Goal: Entertainment & Leisure: Consume media (video, audio)

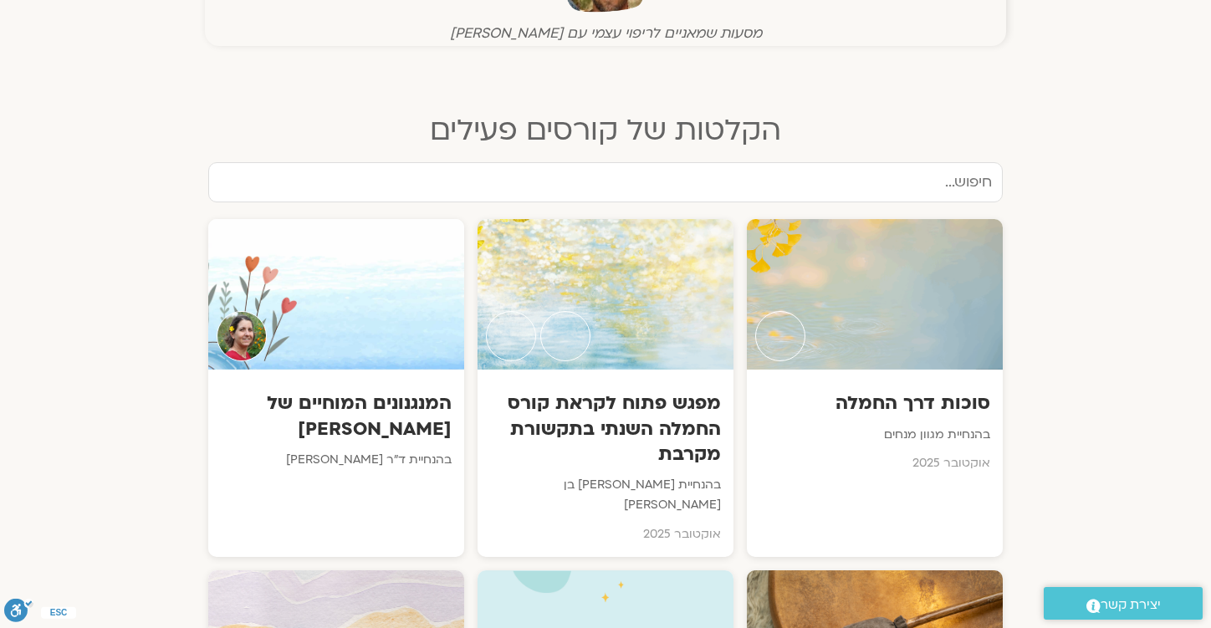
scroll to position [715, 0]
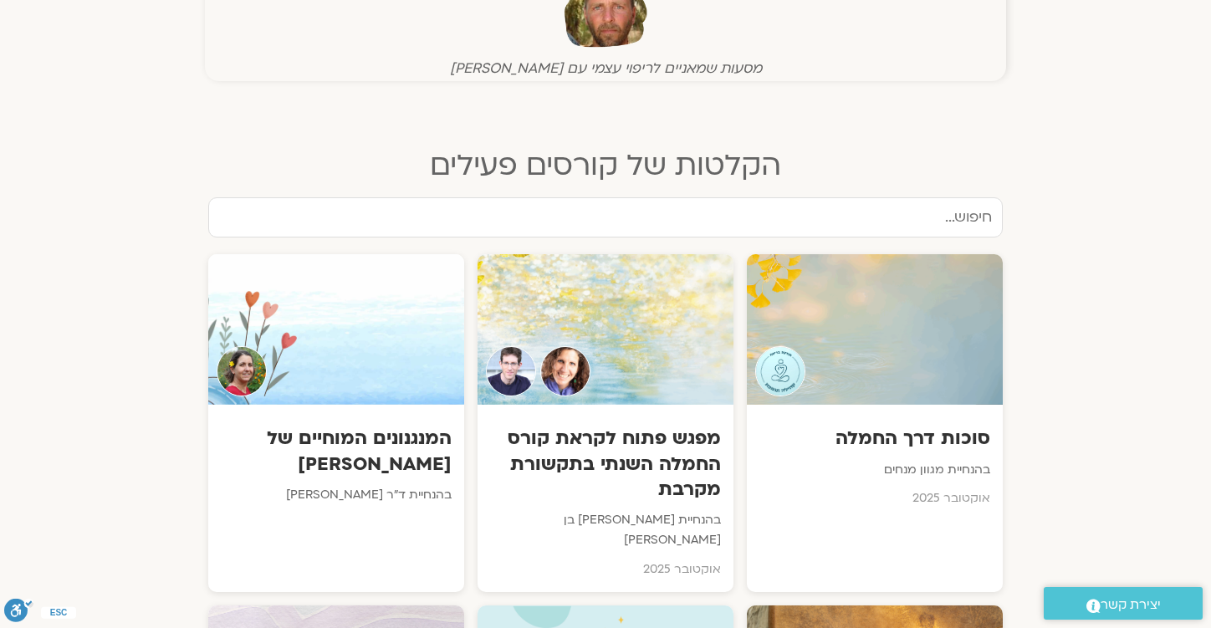
scroll to position [681, 0]
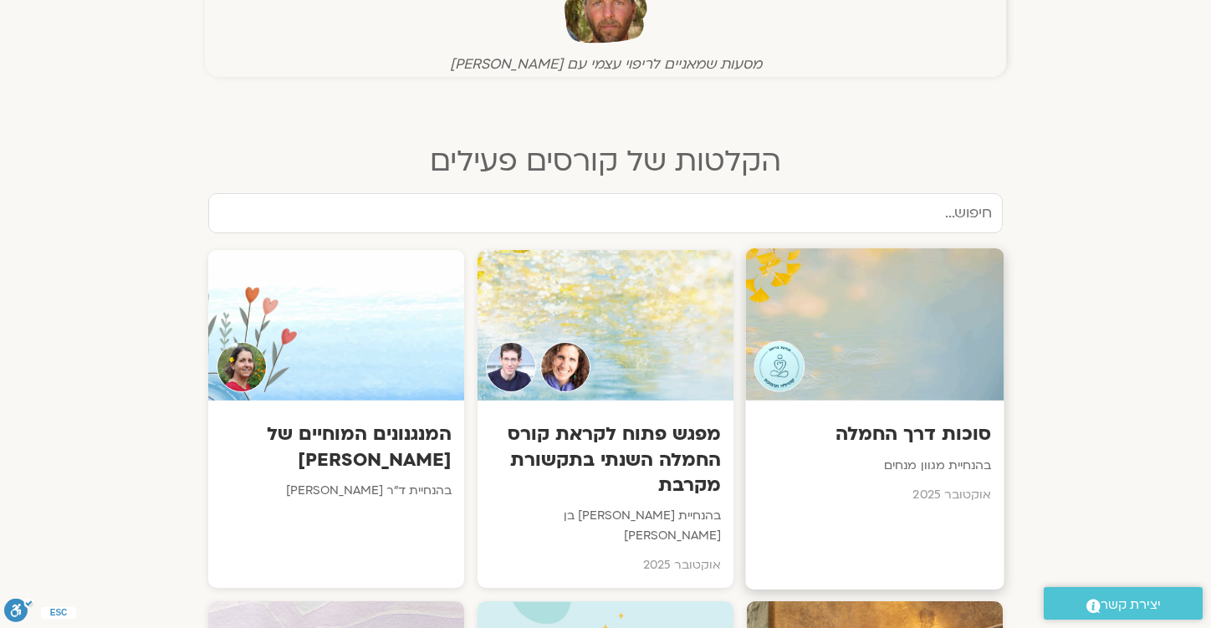
click at [887, 325] on div at bounding box center [874, 324] width 258 height 152
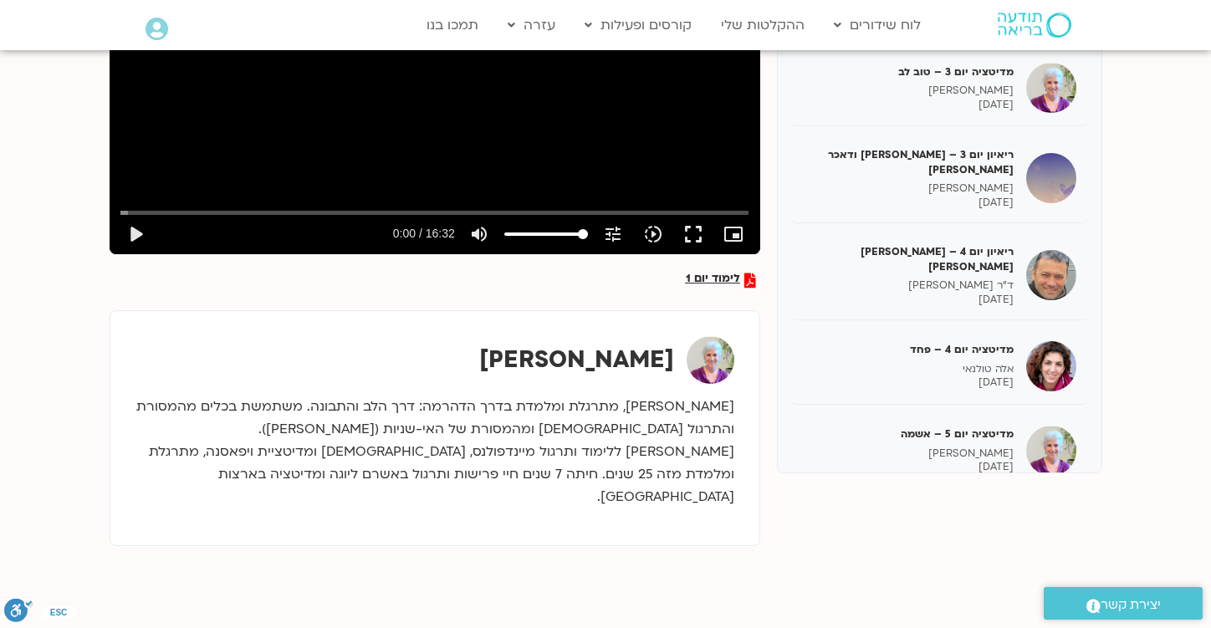
scroll to position [391, 0]
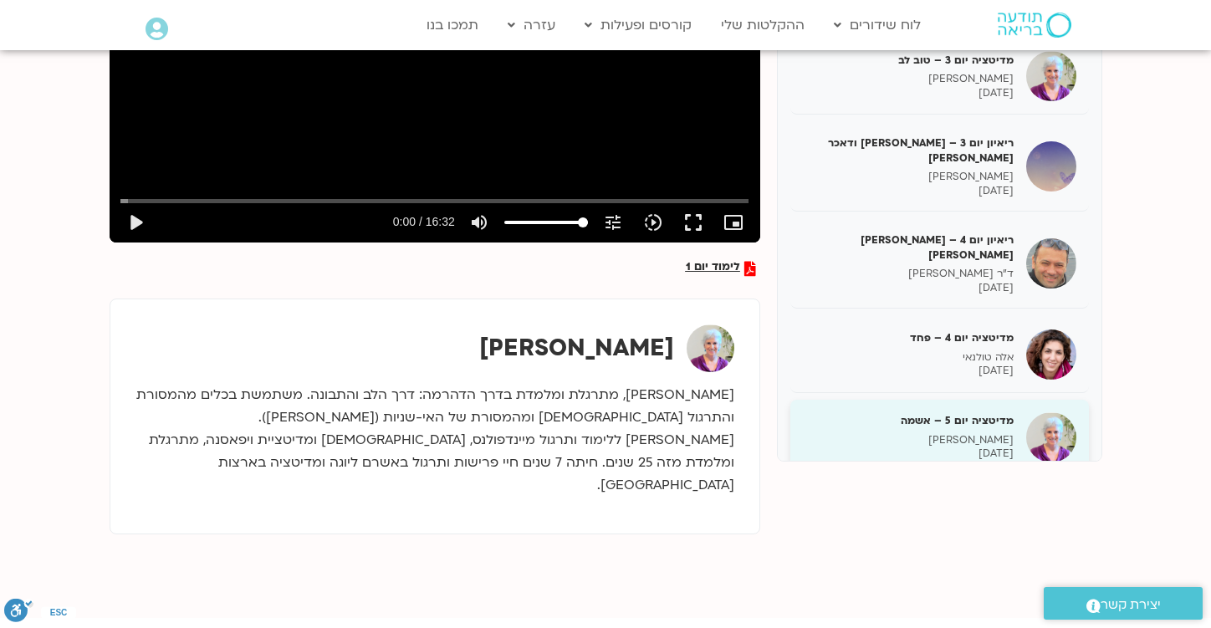
click at [945, 433] on p "סנדיה בר קמה" at bounding box center [908, 440] width 211 height 14
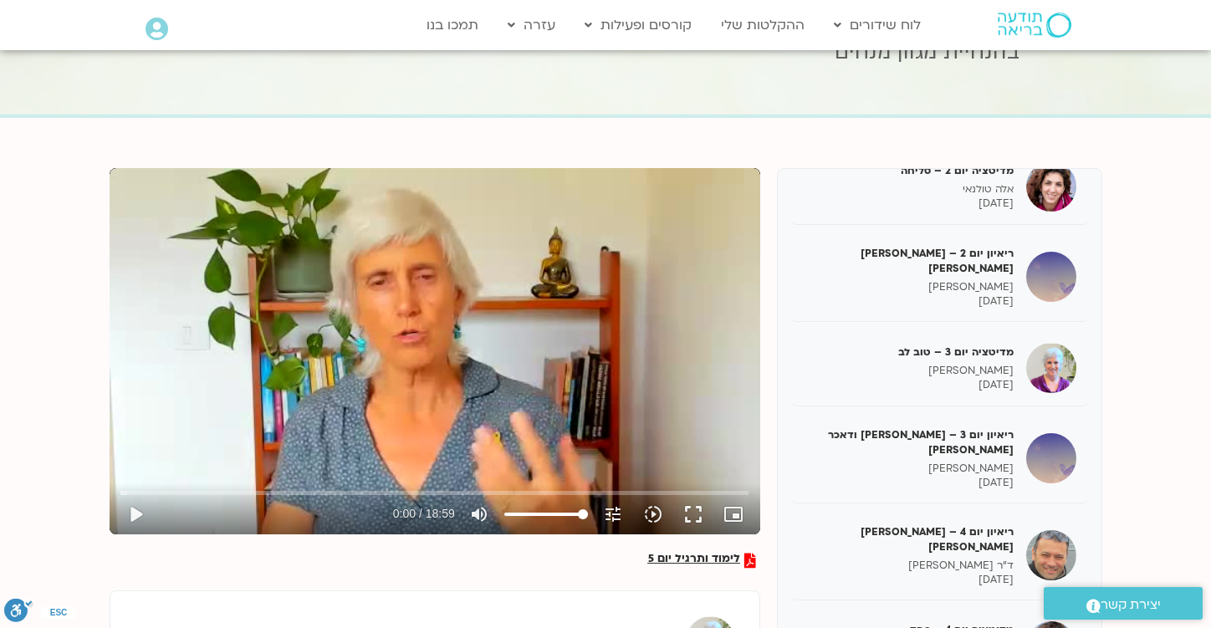
scroll to position [97, 0]
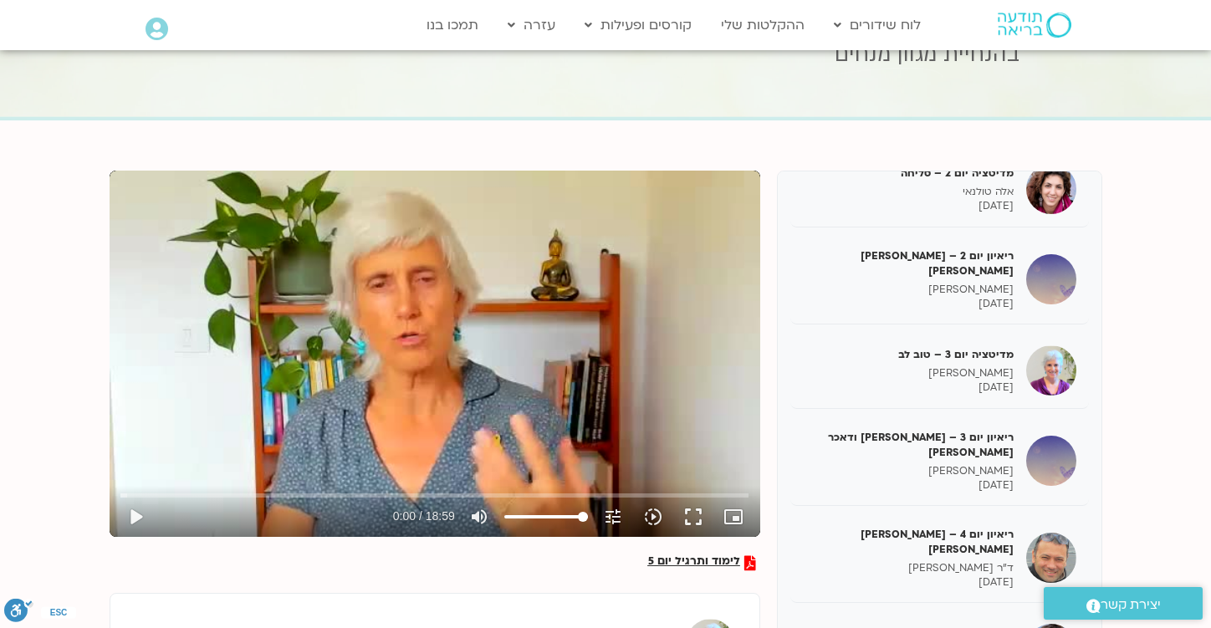
click at [413, 371] on div "Skip Ad play_arrow 0:00 / 18:59 volume_up Mute tune Resolution Auto 240p slow_m…" at bounding box center [435, 354] width 651 height 366
click at [480, 368] on div "Skip Ad pause 0:56 / 18:59 volume_up Mute tune Resolution Auto 240p slow_motion…" at bounding box center [435, 354] width 651 height 366
click at [303, 357] on div "Skip Ad play_arrow 0:56 / 18:59 volume_up Mute tune Resolution Auto 240p slow_m…" at bounding box center [435, 354] width 651 height 366
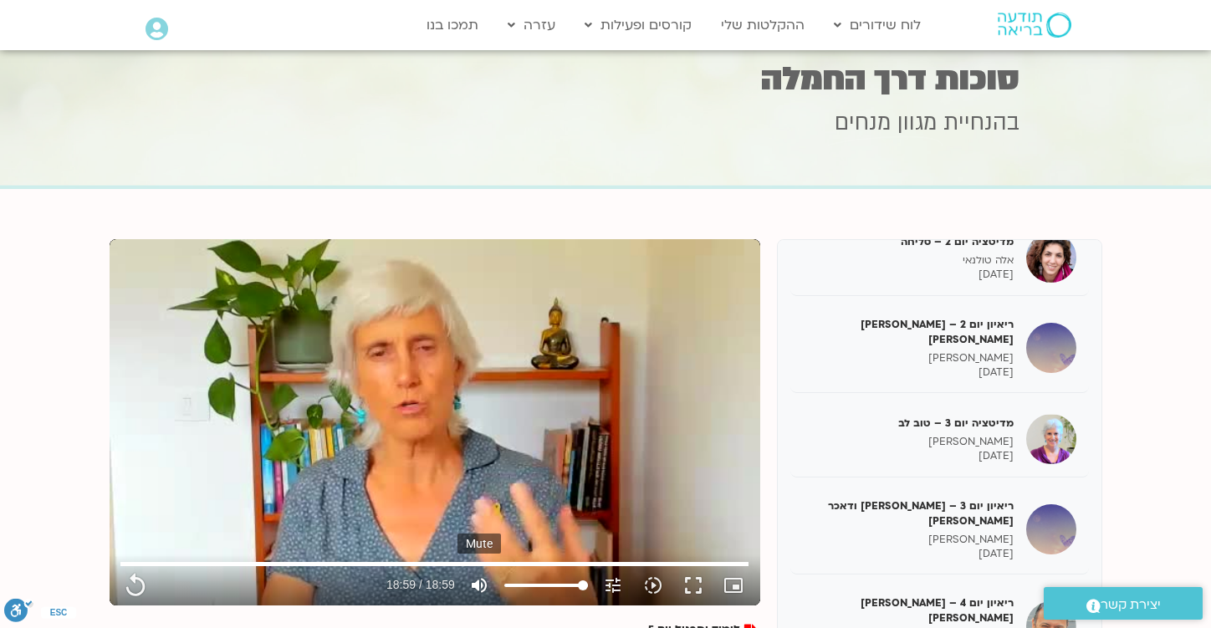
scroll to position [0, 0]
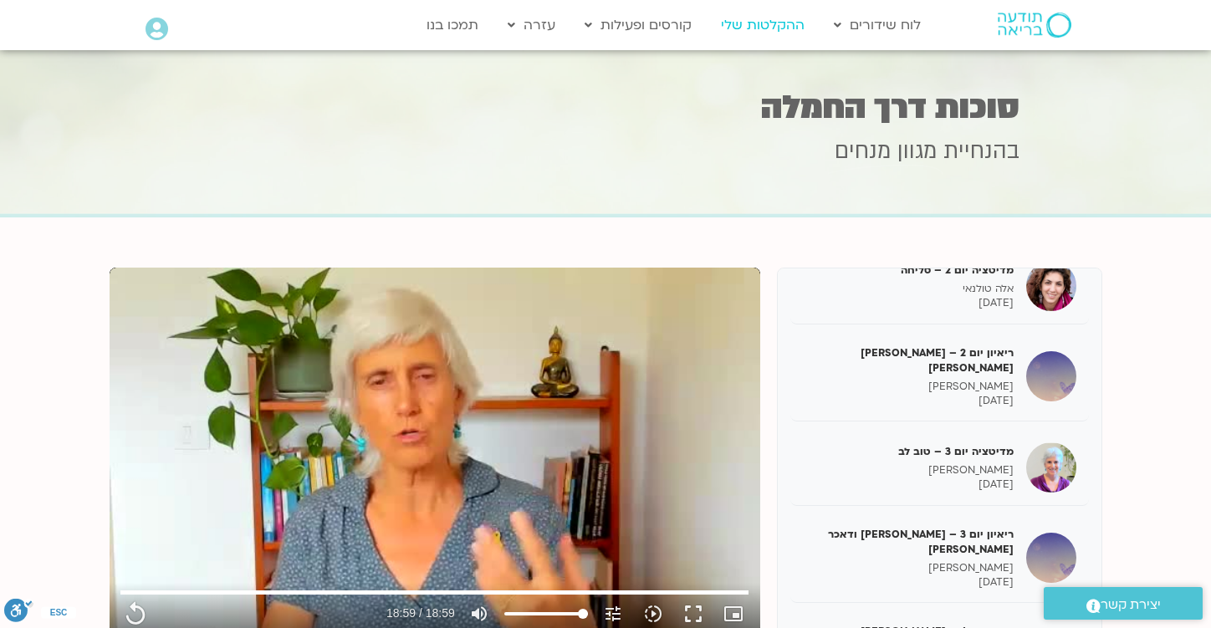
click at [772, 28] on link "ההקלטות שלי" at bounding box center [763, 25] width 100 height 32
type input "1139.36"
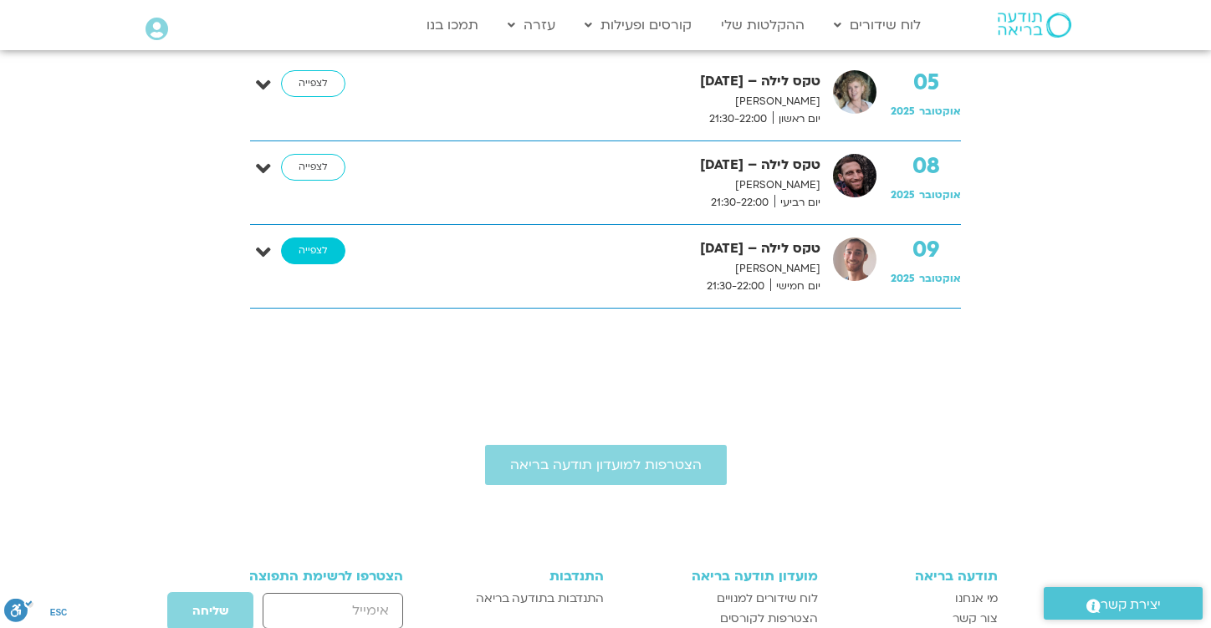
click at [315, 244] on link "לצפייה" at bounding box center [313, 251] width 64 height 27
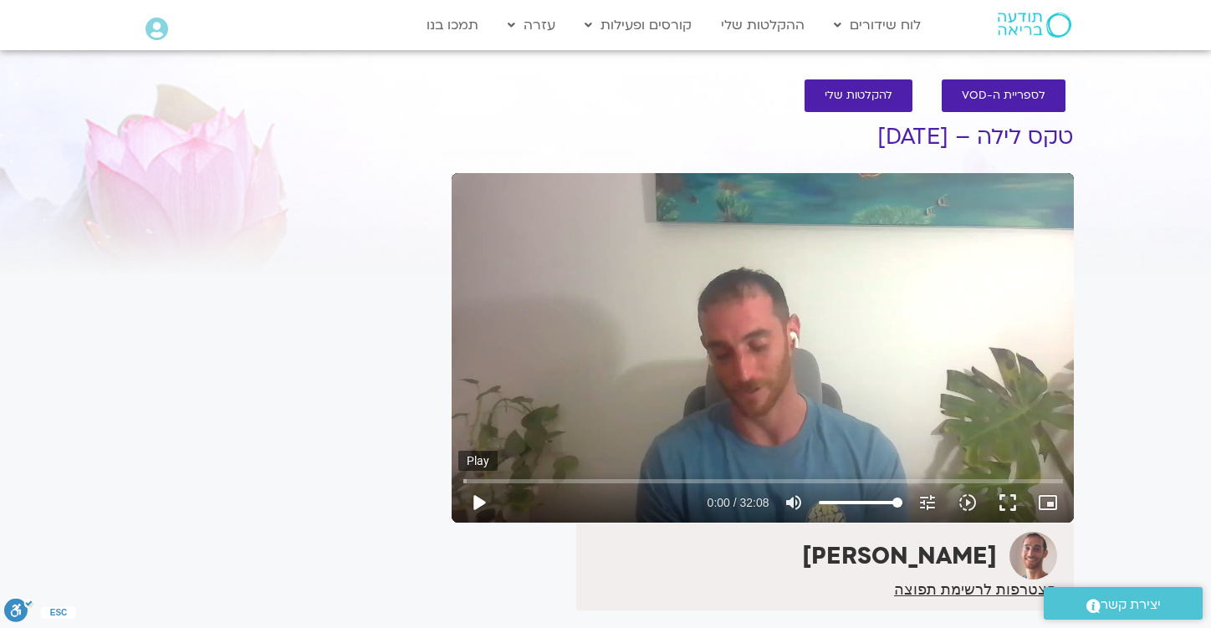
click at [489, 499] on button "play_arrow" at bounding box center [478, 503] width 40 height 40
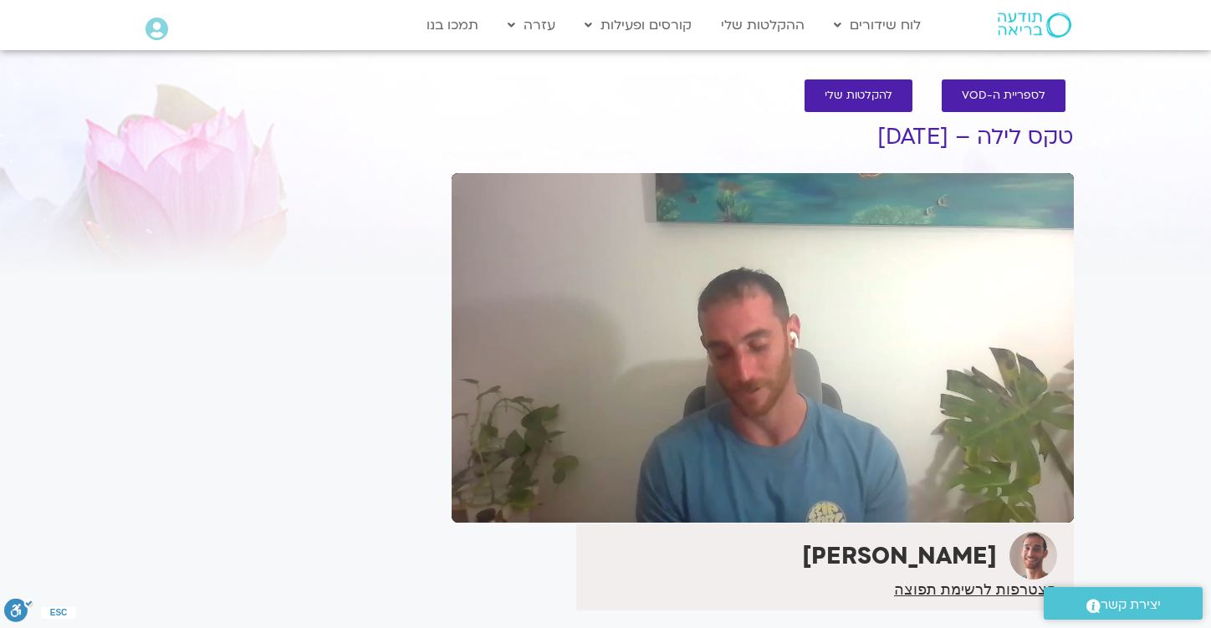
click at [519, 486] on div at bounding box center [600, 503] width 205 height 40
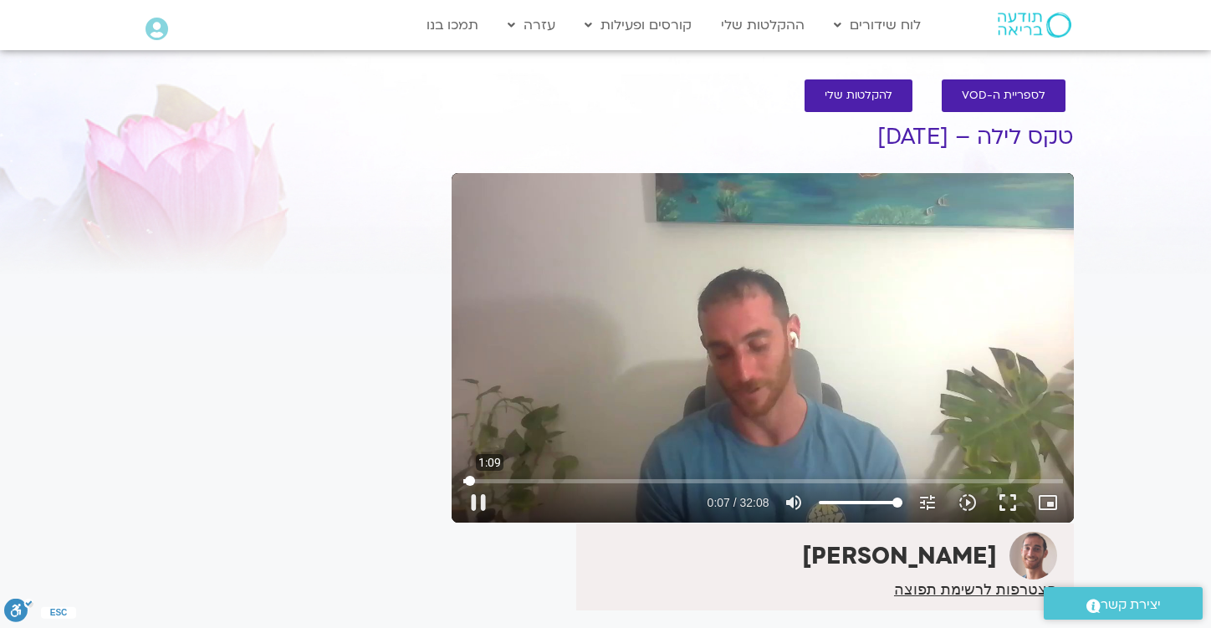
click at [489, 483] on input "Seek" at bounding box center [763, 481] width 600 height 10
type input "75.934418"
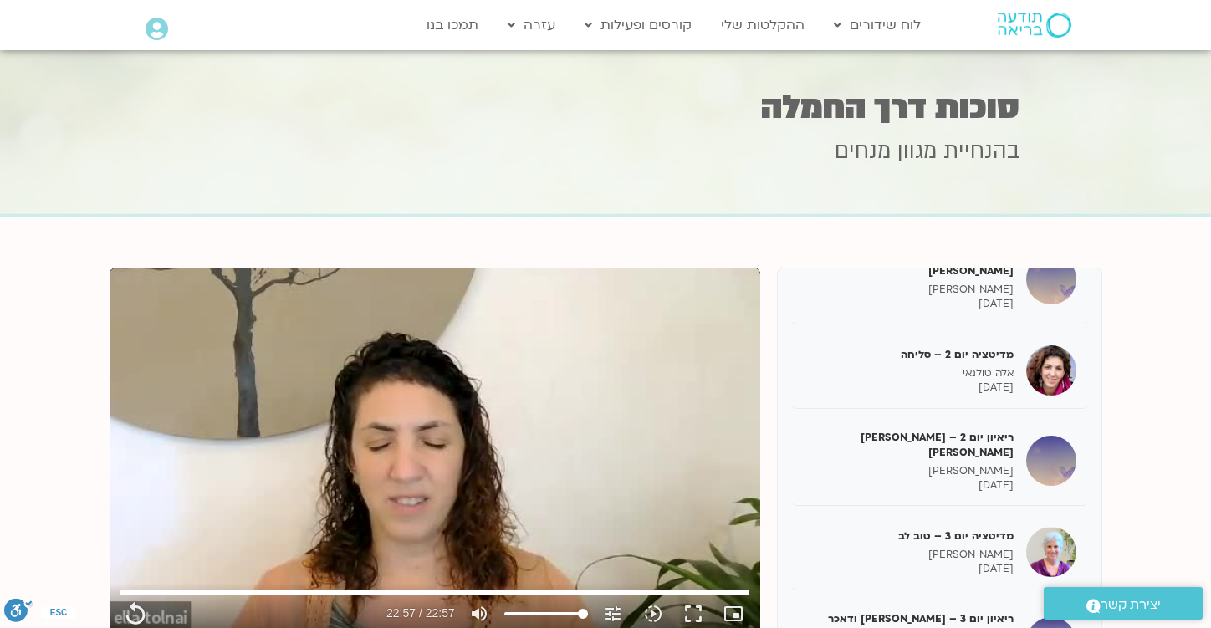
type input "1377.76"
